Goal: Task Accomplishment & Management: Use online tool/utility

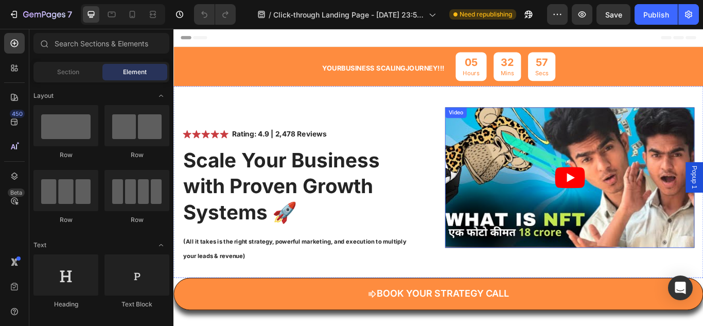
click at [625, 182] on article at bounding box center [635, 202] width 291 height 164
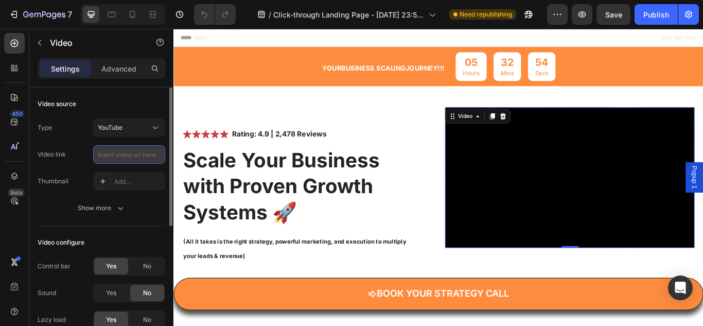
click at [104, 160] on input "text" at bounding box center [129, 154] width 72 height 19
paste input "[URL][DOMAIN_NAME]"
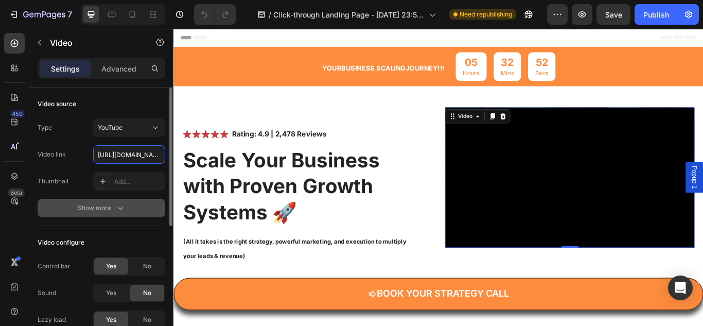
scroll to position [0, 79]
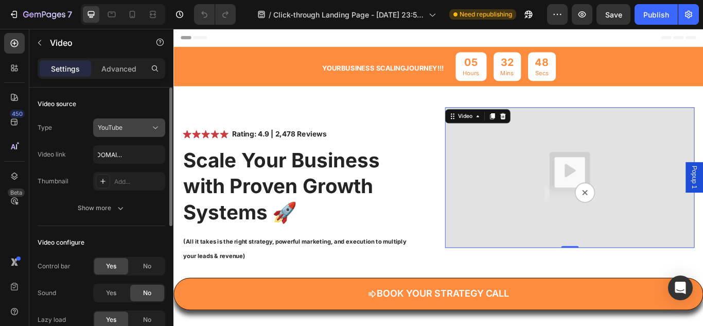
click at [139, 124] on div "YouTube" at bounding box center [124, 127] width 52 height 9
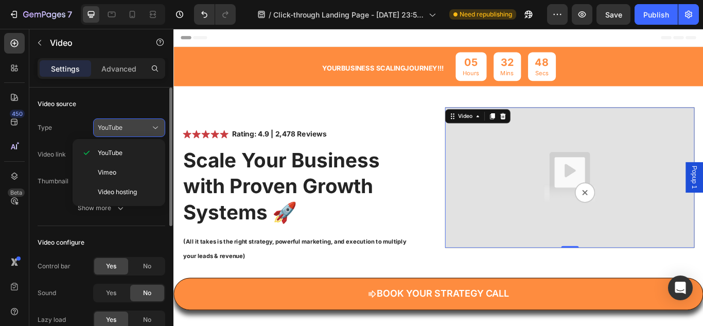
scroll to position [0, 0]
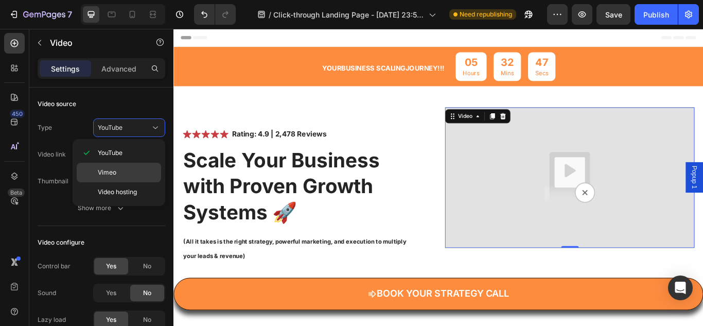
click at [131, 182] on div "Vimeo" at bounding box center [119, 192] width 84 height 20
type input "[URL][DOMAIN_NAME]"
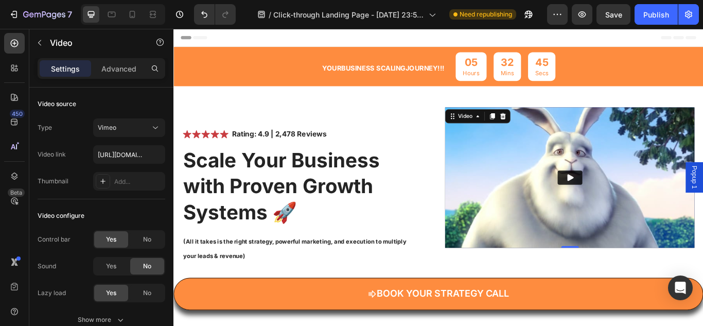
click at [625, 194] on button "Play" at bounding box center [635, 202] width 29 height 16
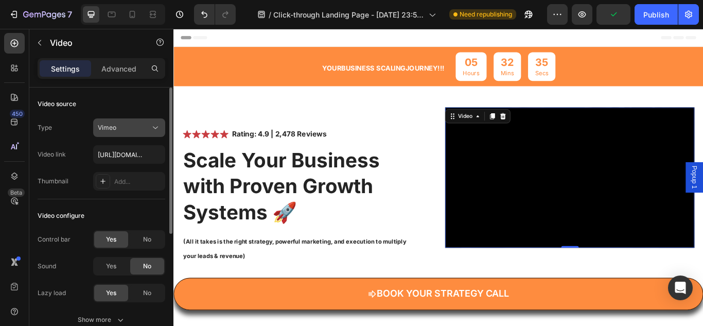
click at [154, 129] on icon at bounding box center [155, 127] width 10 height 10
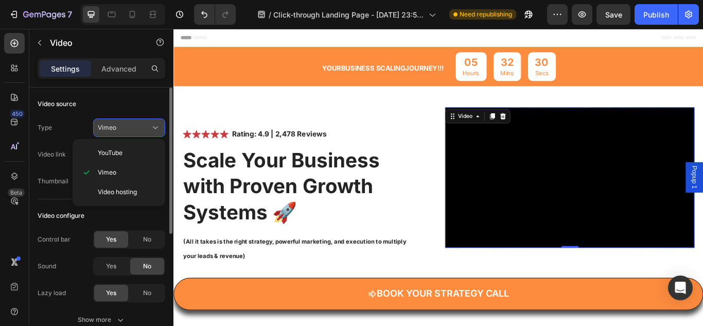
click at [150, 133] on button "Vimeo" at bounding box center [129, 127] width 72 height 19
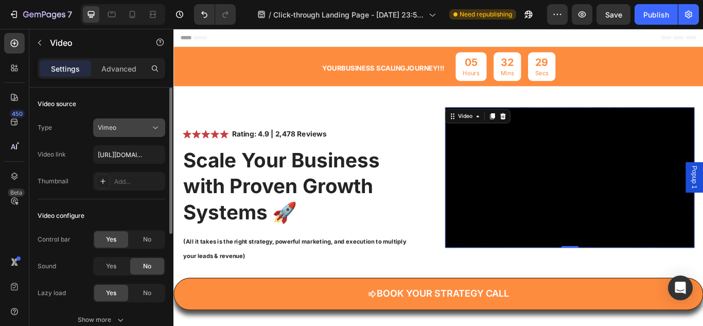
click at [150, 133] on button "Vimeo" at bounding box center [129, 127] width 72 height 19
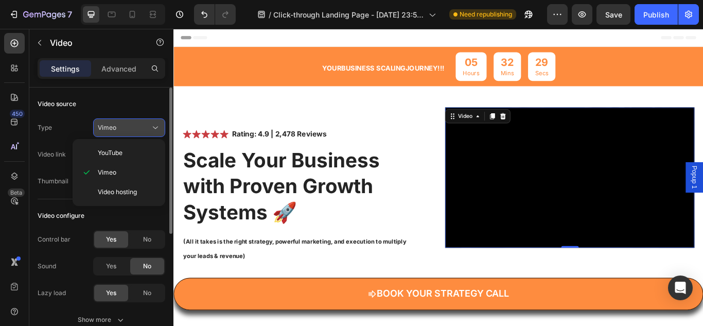
click at [151, 124] on icon at bounding box center [155, 127] width 10 height 10
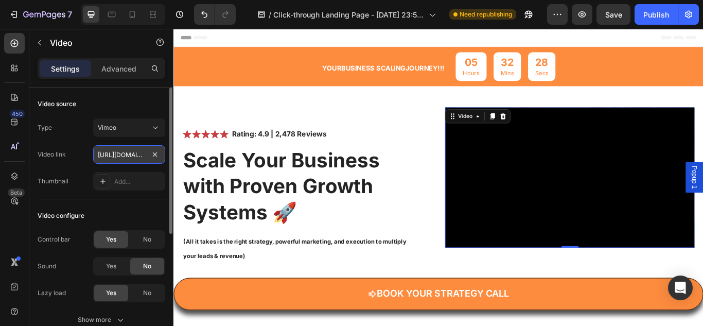
click at [133, 157] on input "[URL][DOMAIN_NAME]" at bounding box center [129, 154] width 72 height 19
click at [110, 150] on input "text" at bounding box center [129, 154] width 72 height 19
paste input "[URL][DOMAIN_NAME]"
type input "[URL][DOMAIN_NAME]"
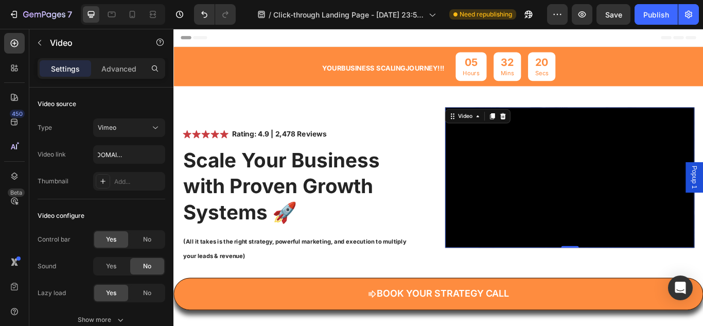
scroll to position [0, 0]
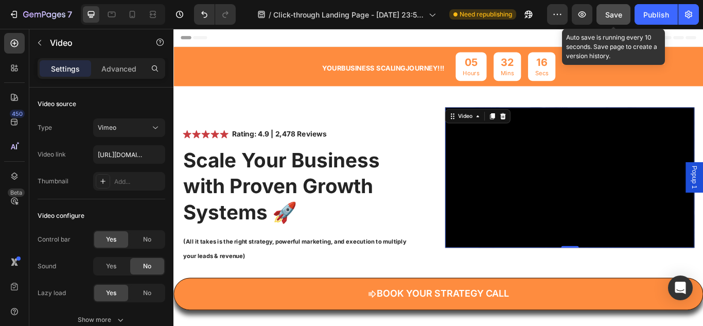
click at [605, 14] on button "Save" at bounding box center [613, 14] width 34 height 21
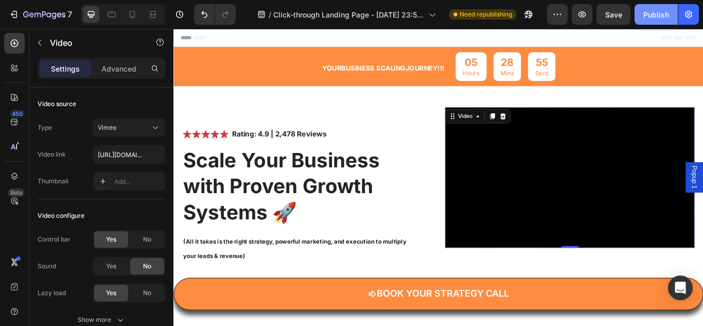
click at [650, 19] on div "Publish" at bounding box center [656, 14] width 26 height 11
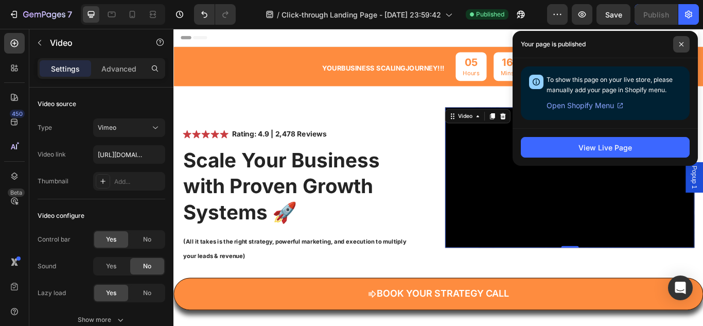
click at [686, 48] on span at bounding box center [681, 44] width 16 height 16
